Goal: Navigation & Orientation: Find specific page/section

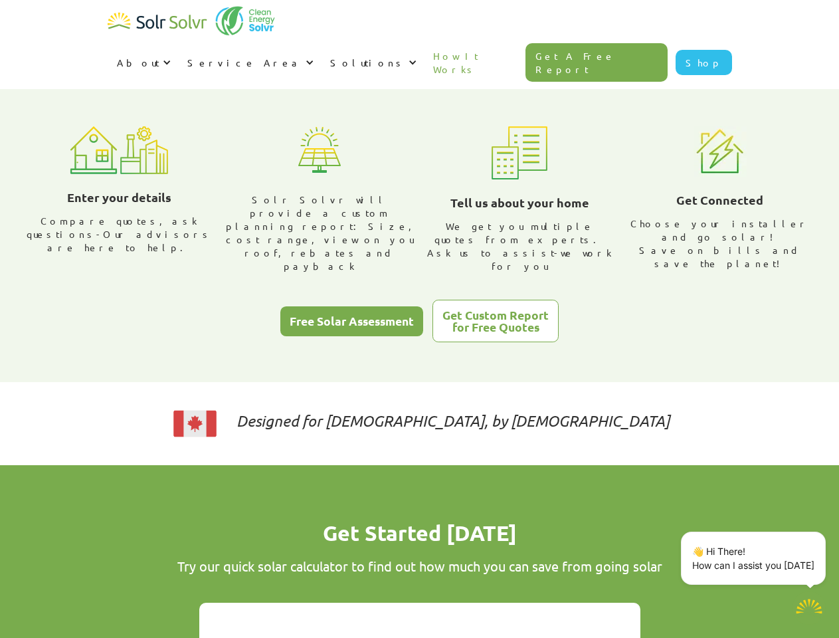
click at [159, 56] on div "About" at bounding box center [138, 62] width 43 height 13
click at [302, 56] on div "Service Area" at bounding box center [244, 62] width 115 height 13
click at [405, 56] on div "Solutions" at bounding box center [367, 62] width 75 height 13
click at [756, 558] on p "👋 Hi There! How can I assist you [DATE]" at bounding box center [753, 558] width 122 height 28
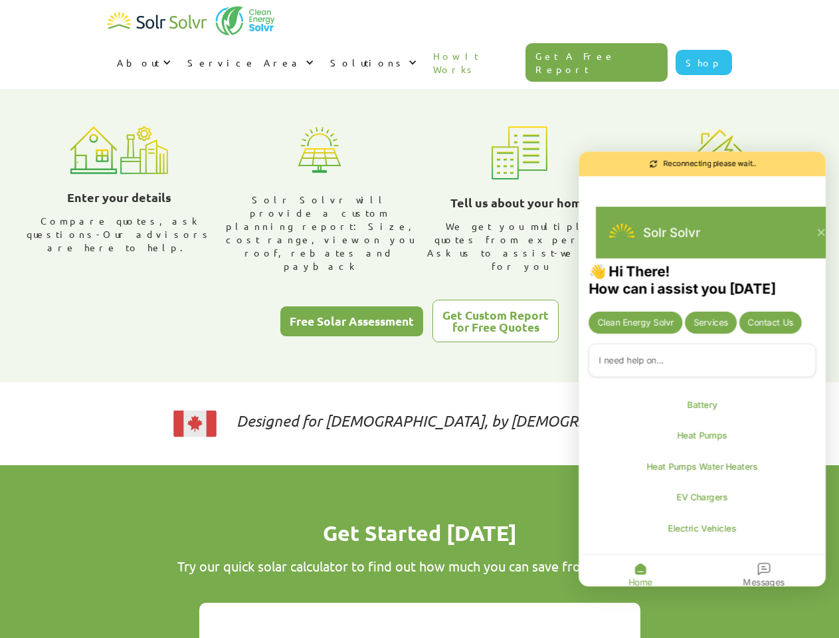
click at [823, 534] on div "👋 Hi There! How can i assist you [DATE] Clean Energy Solvr Services Contact Us …" at bounding box center [702, 426] width 247 height 329
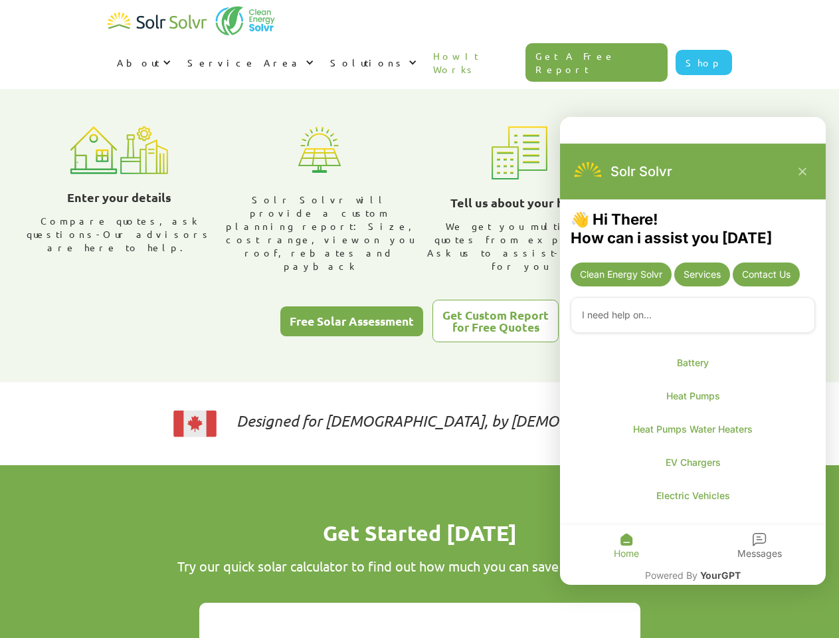
click at [809, 608] on icon "Close chatbot widget" at bounding box center [809, 608] width 17 height 17
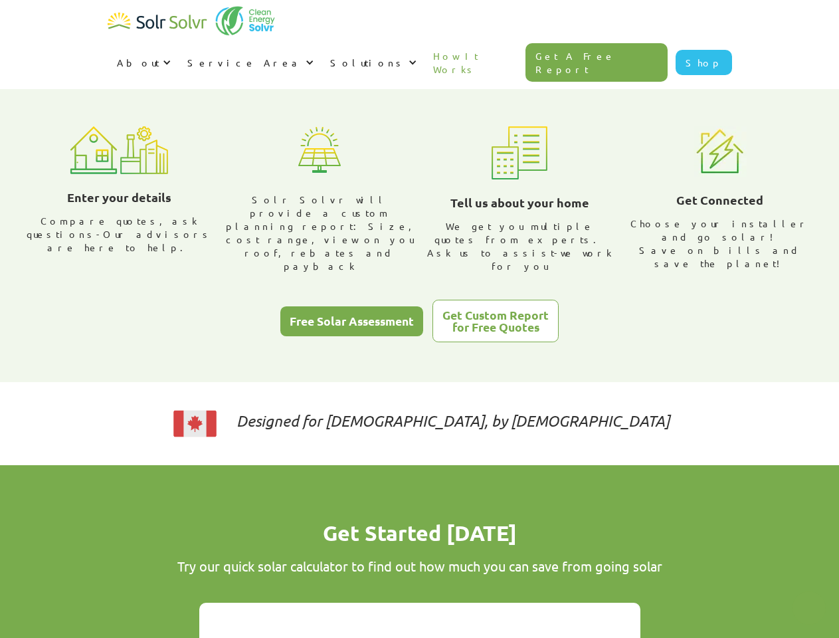
type textarea "x"
